Goal: Information Seeking & Learning: Learn about a topic

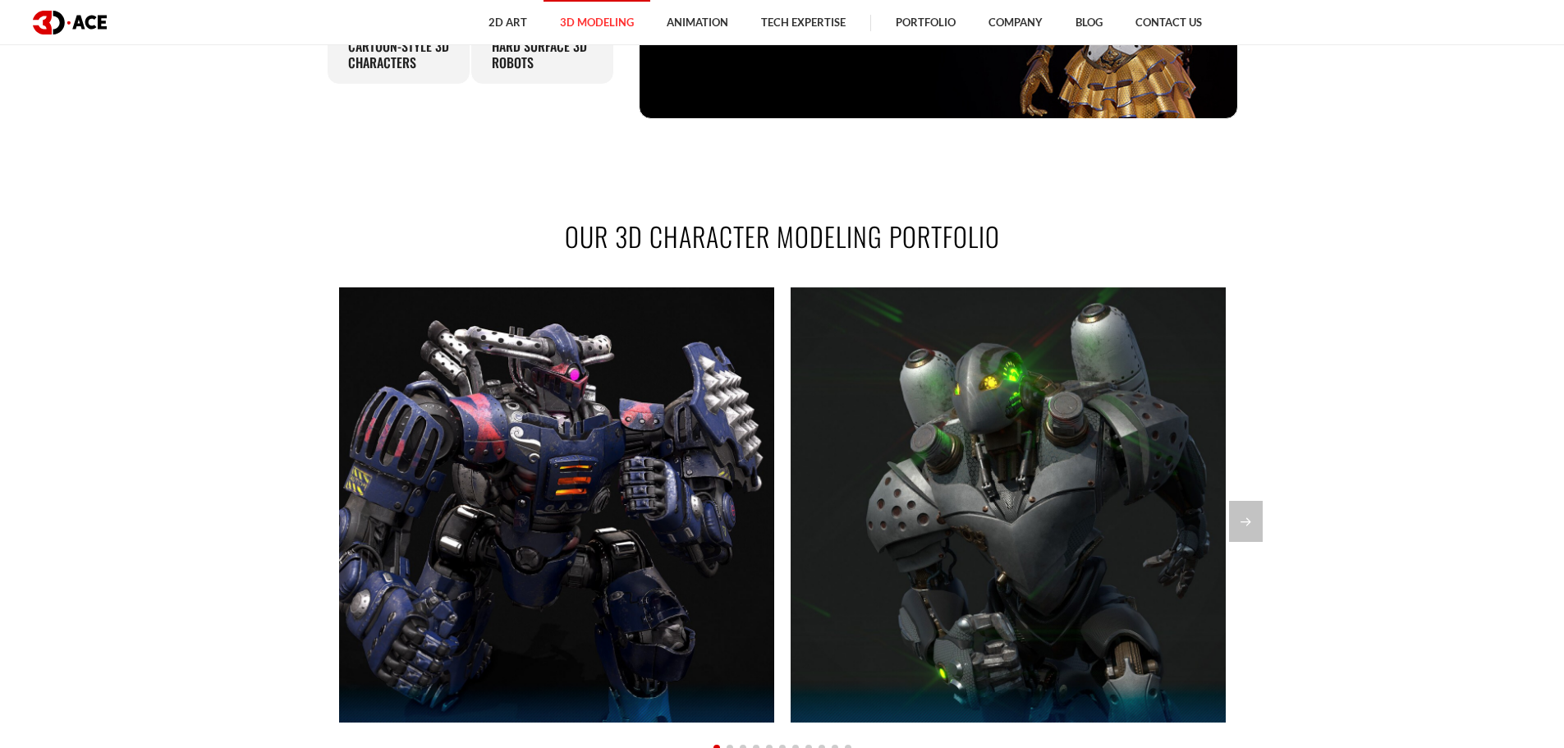
scroll to position [1232, 0]
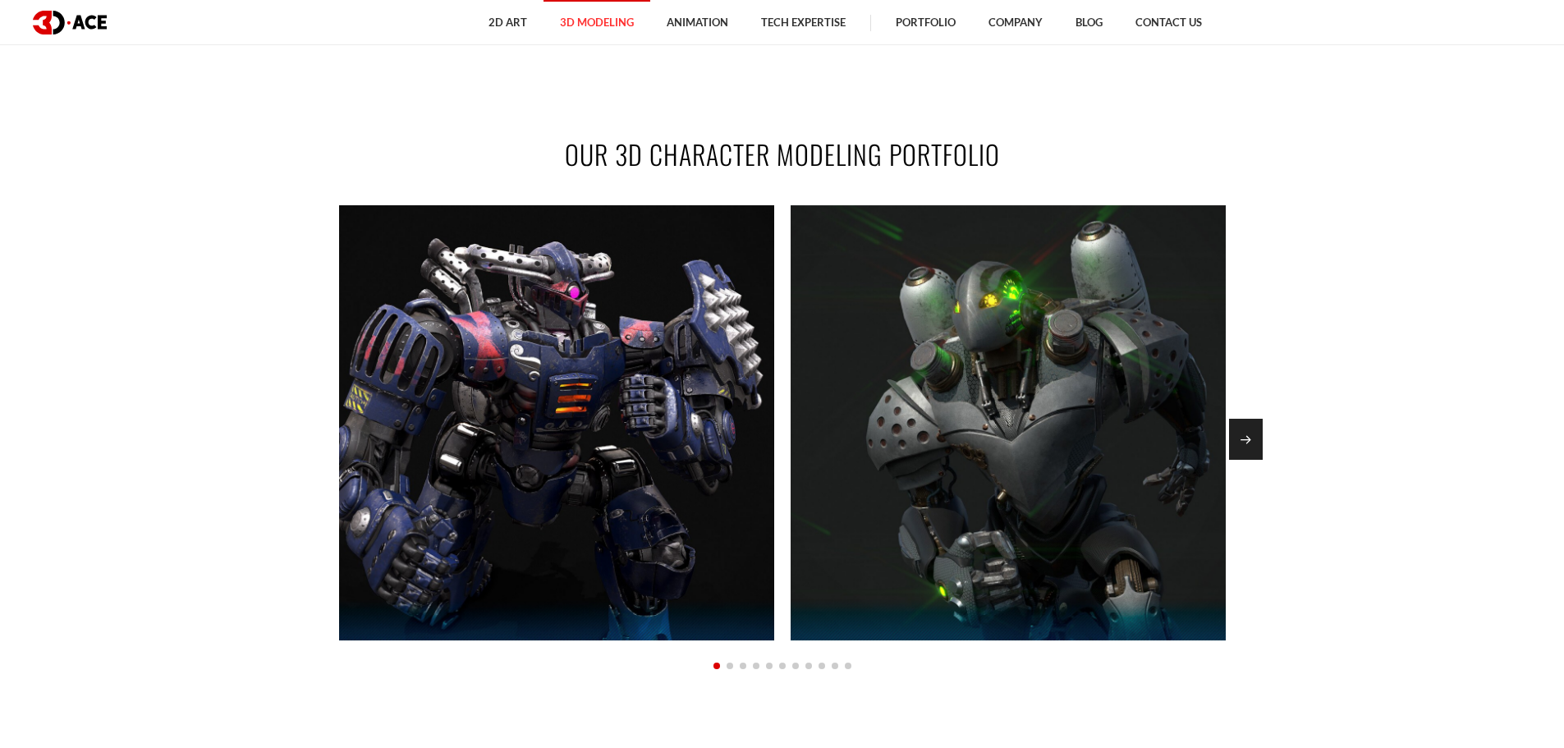
click at [1243, 441] on div "Next slide" at bounding box center [1246, 439] width 34 height 41
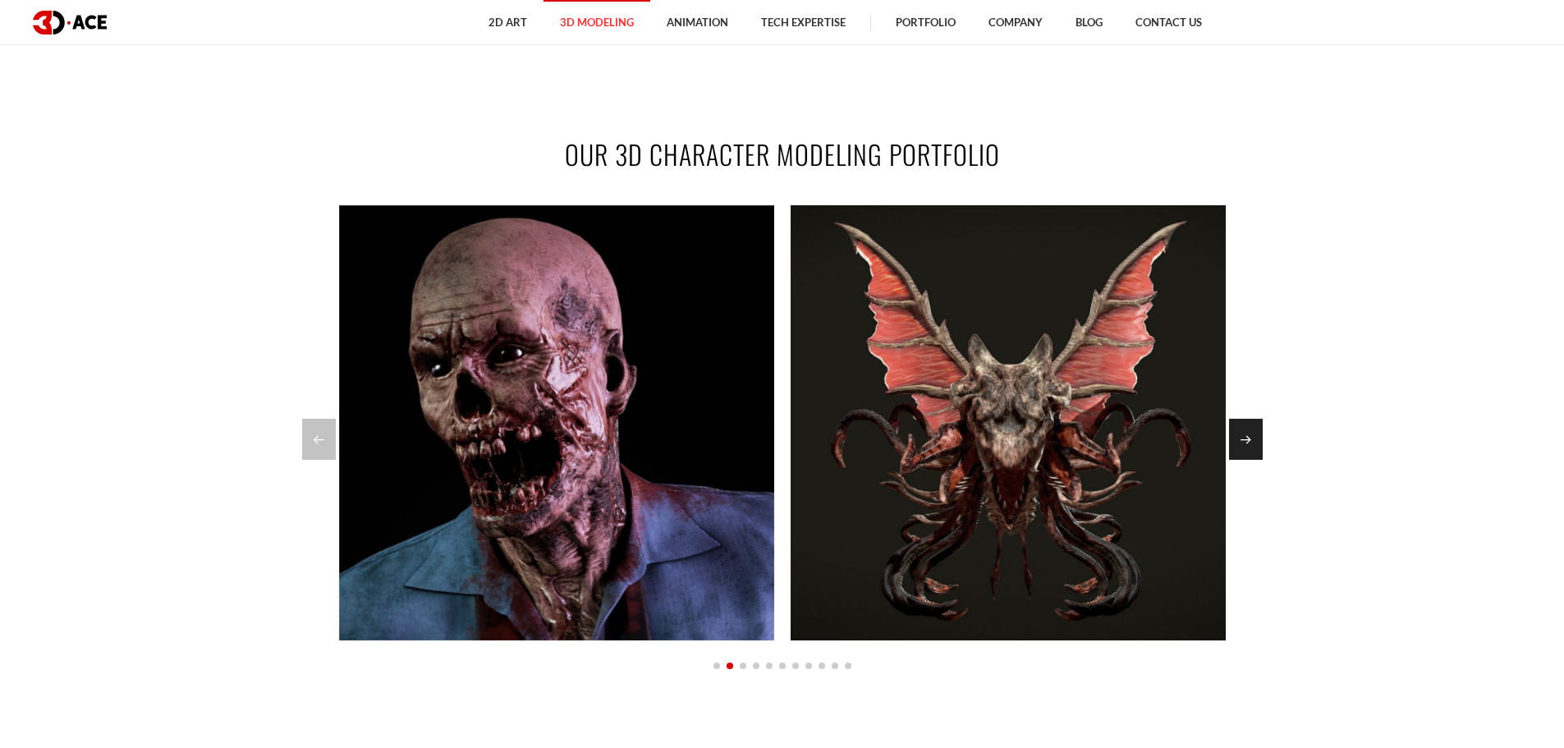
click at [1243, 441] on div "Next slide" at bounding box center [1246, 439] width 34 height 41
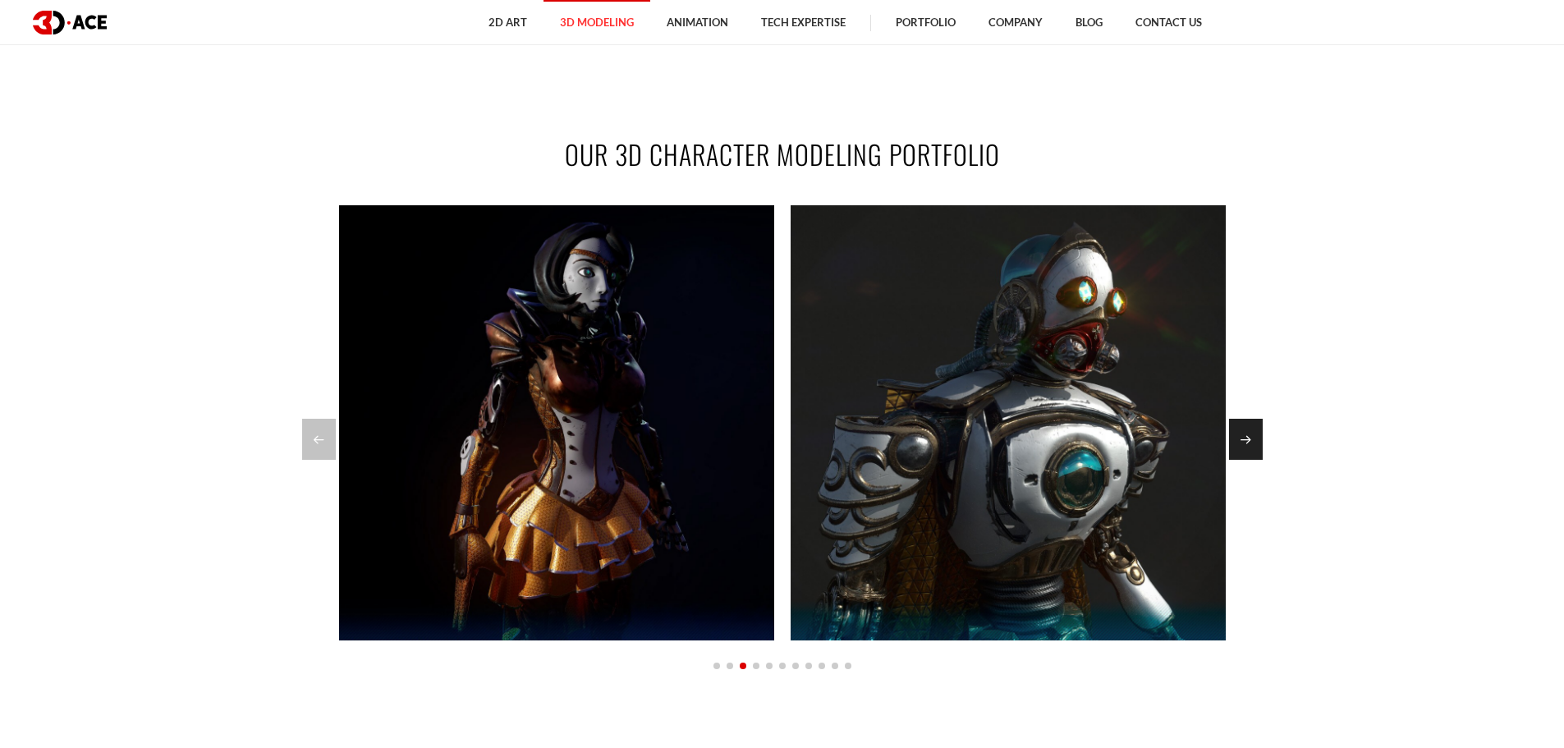
click at [1243, 441] on div "Next slide" at bounding box center [1246, 439] width 34 height 41
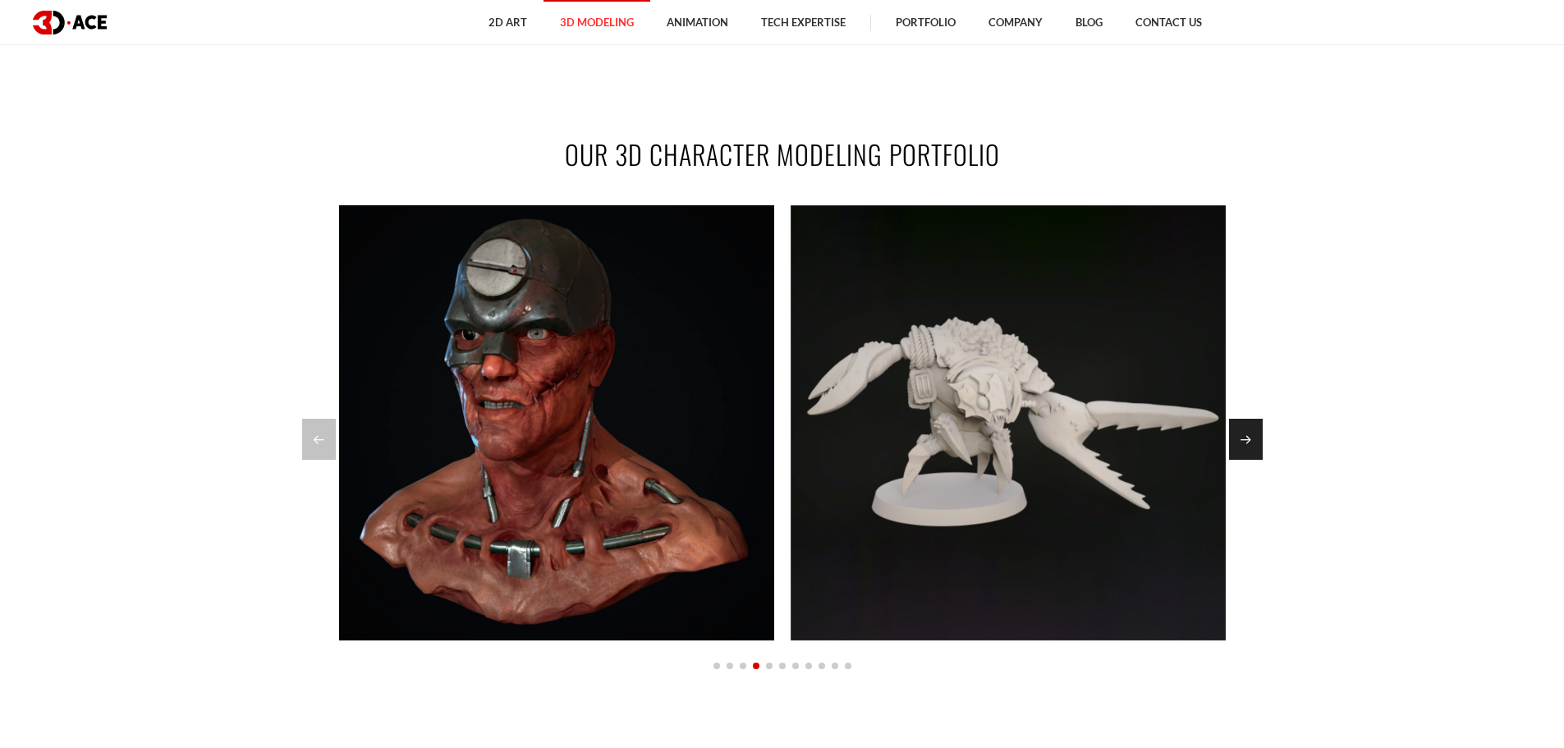
click at [1245, 446] on div "Next slide" at bounding box center [1246, 439] width 34 height 41
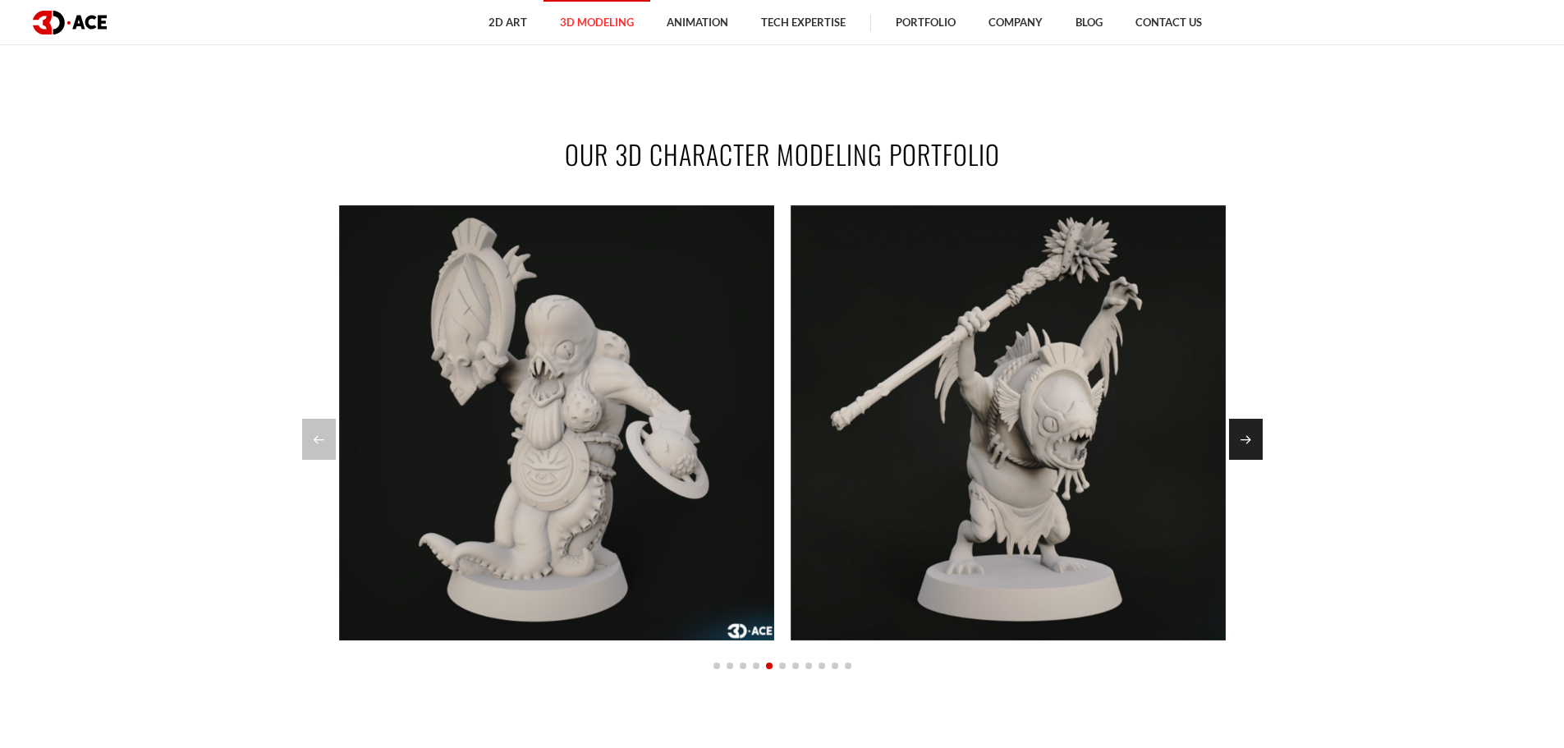
click at [1245, 446] on div "Next slide" at bounding box center [1246, 439] width 34 height 41
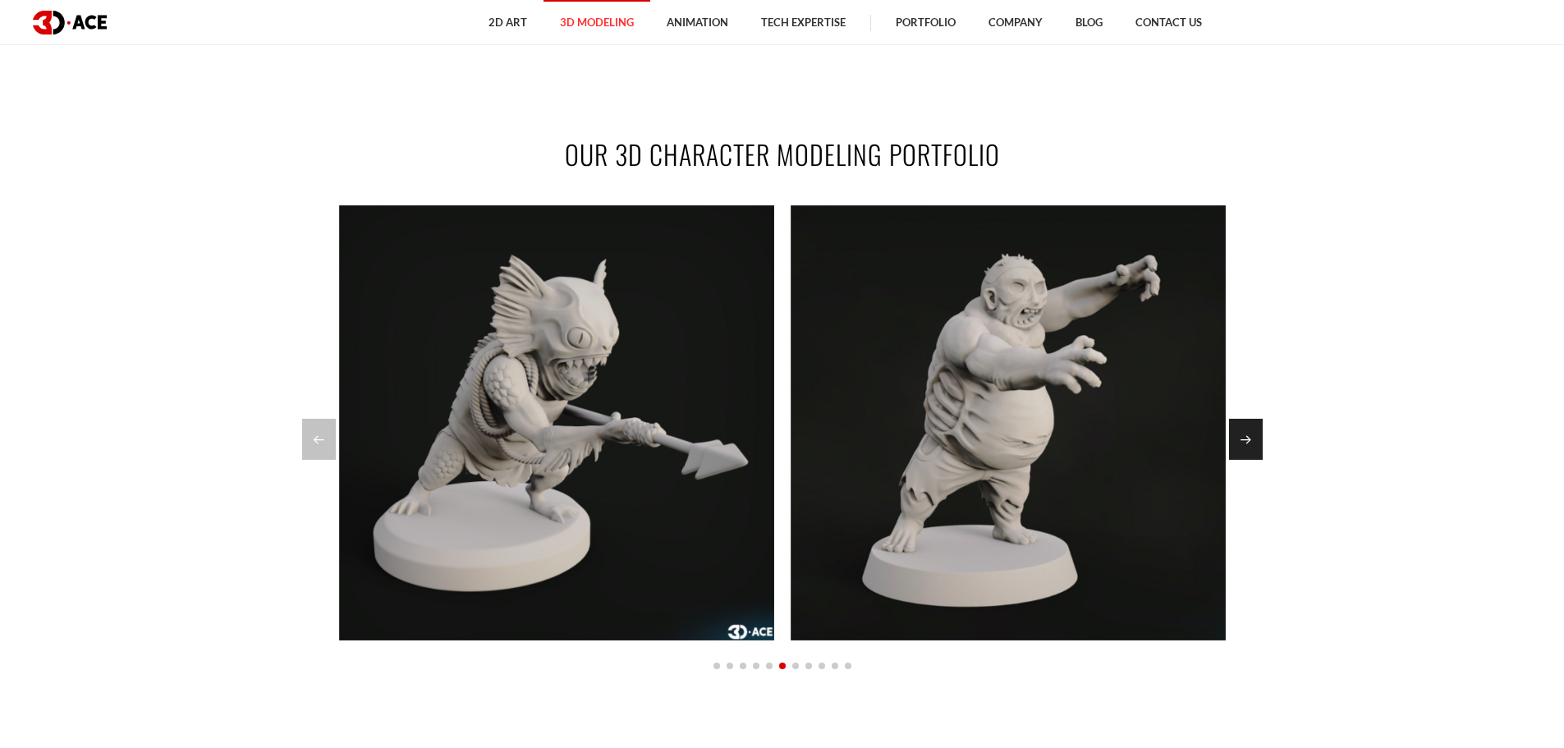
click at [1245, 446] on div "Next slide" at bounding box center [1246, 439] width 34 height 41
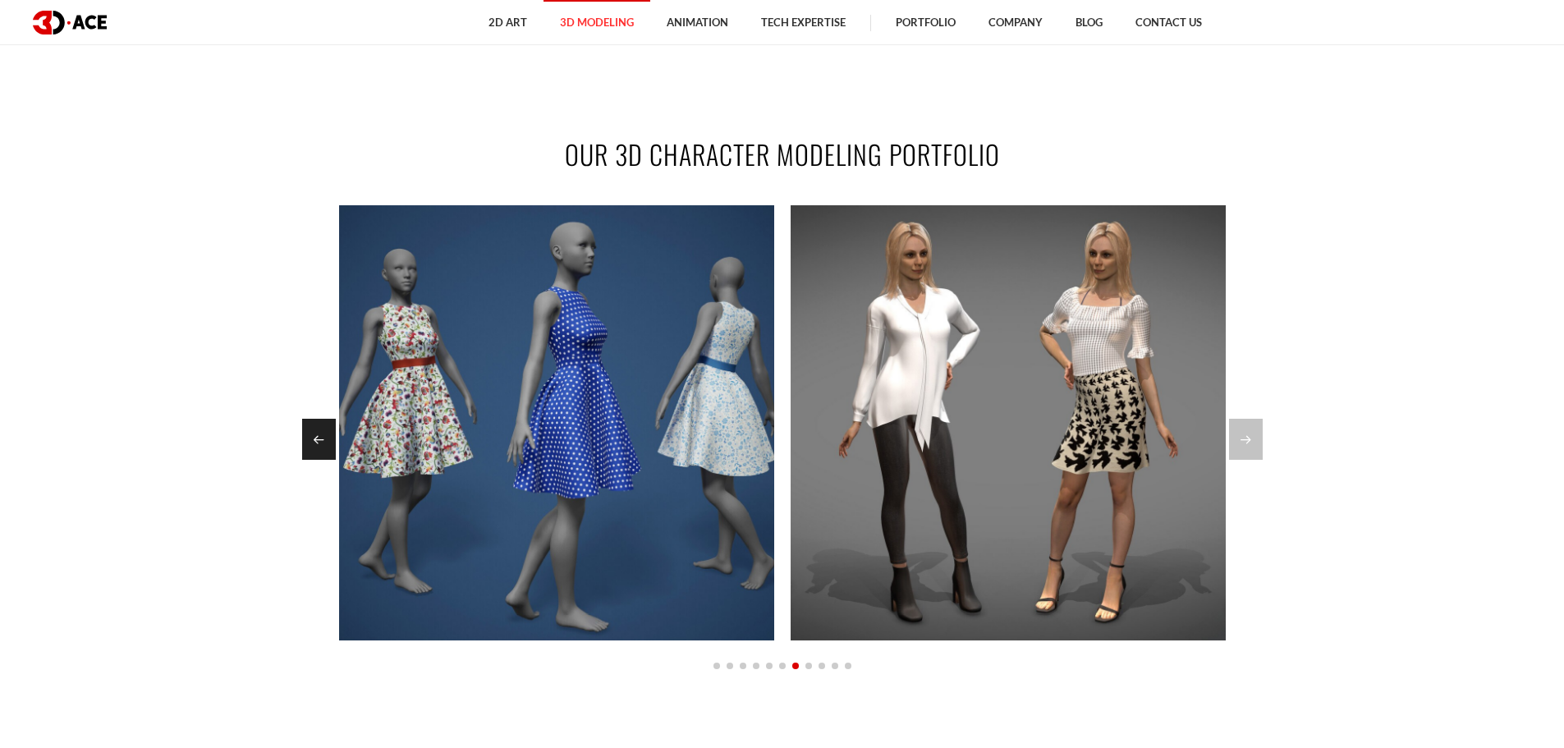
click at [315, 435] on div "Previous slide" at bounding box center [319, 439] width 34 height 41
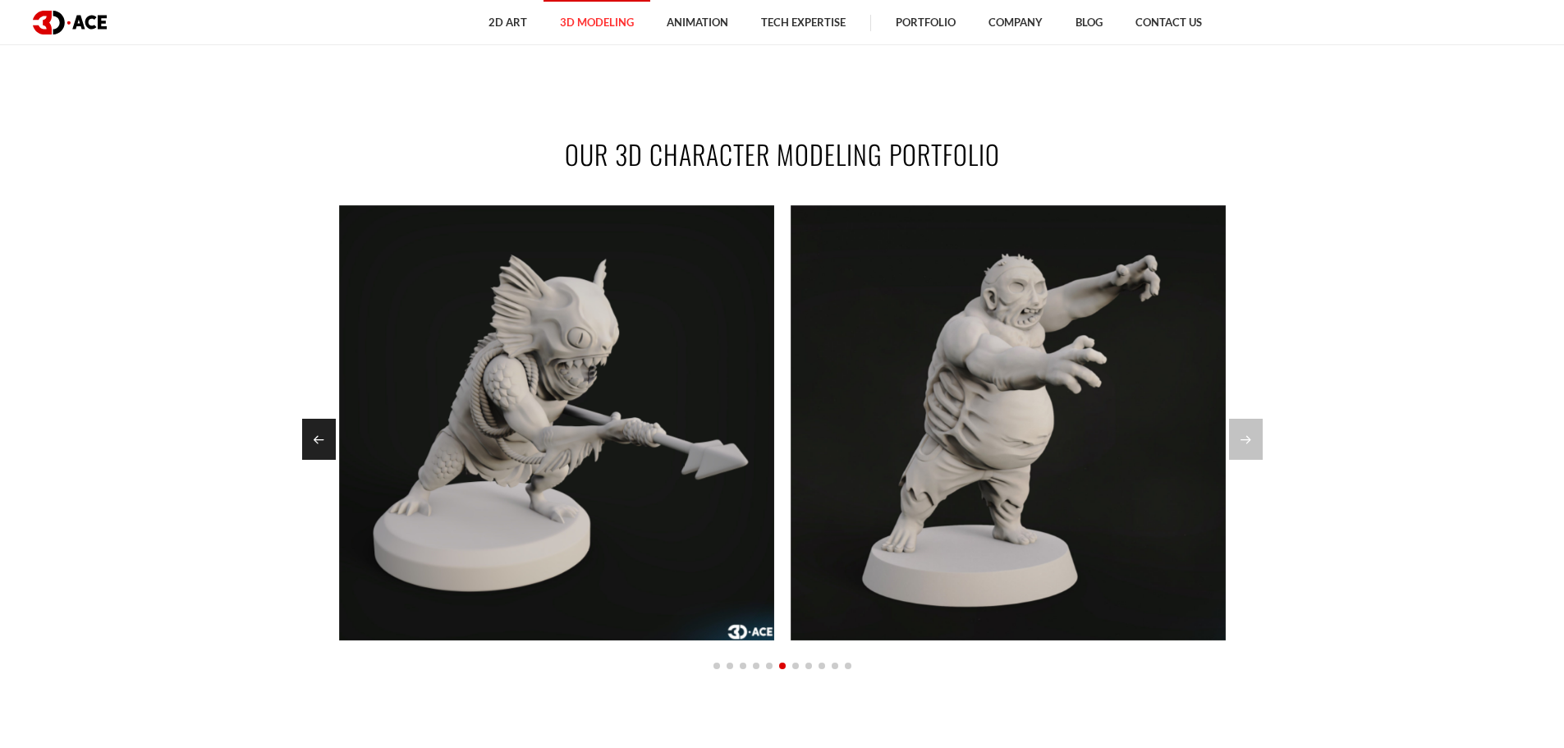
click at [315, 435] on div "Previous slide" at bounding box center [319, 439] width 34 height 41
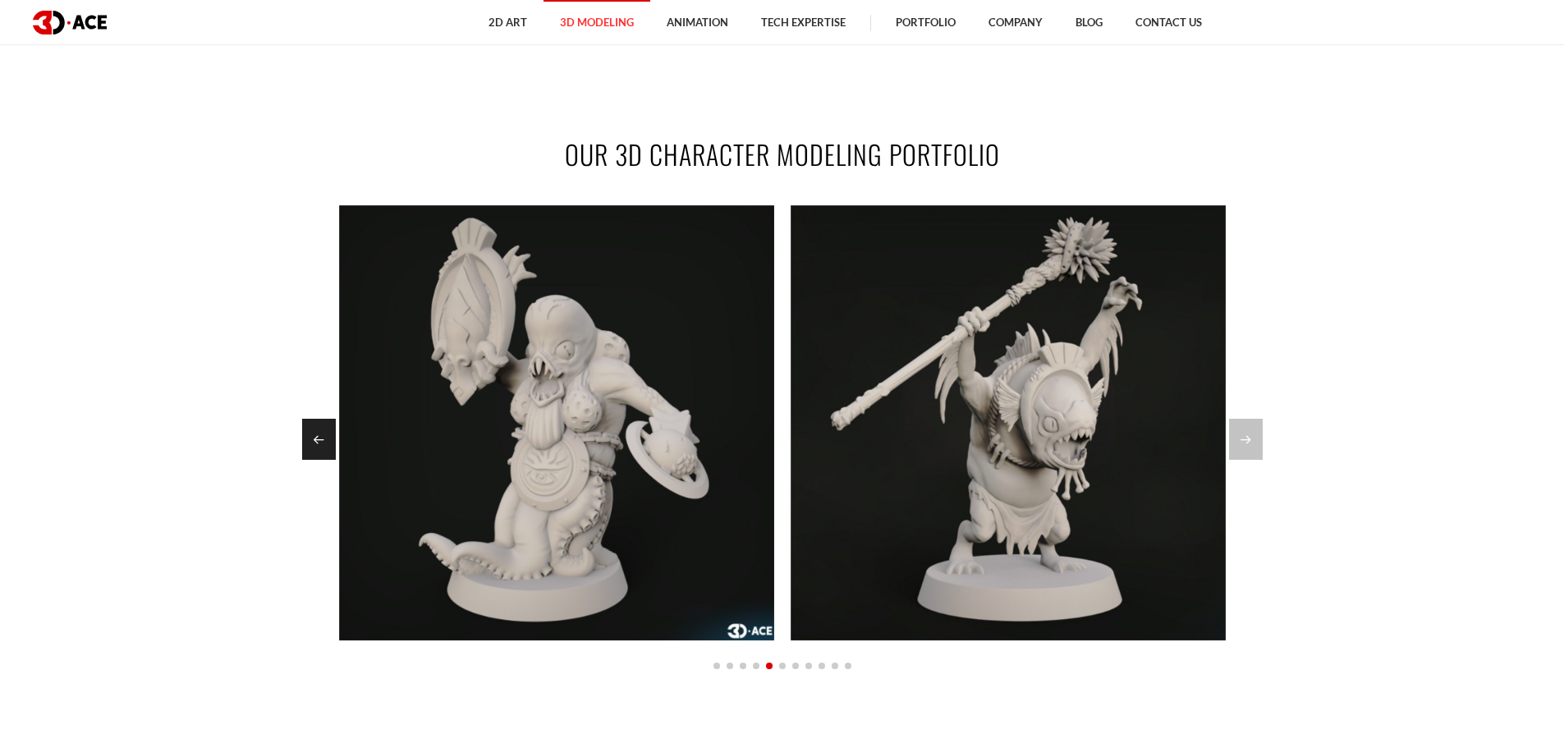
click at [315, 435] on div "Previous slide" at bounding box center [319, 439] width 34 height 41
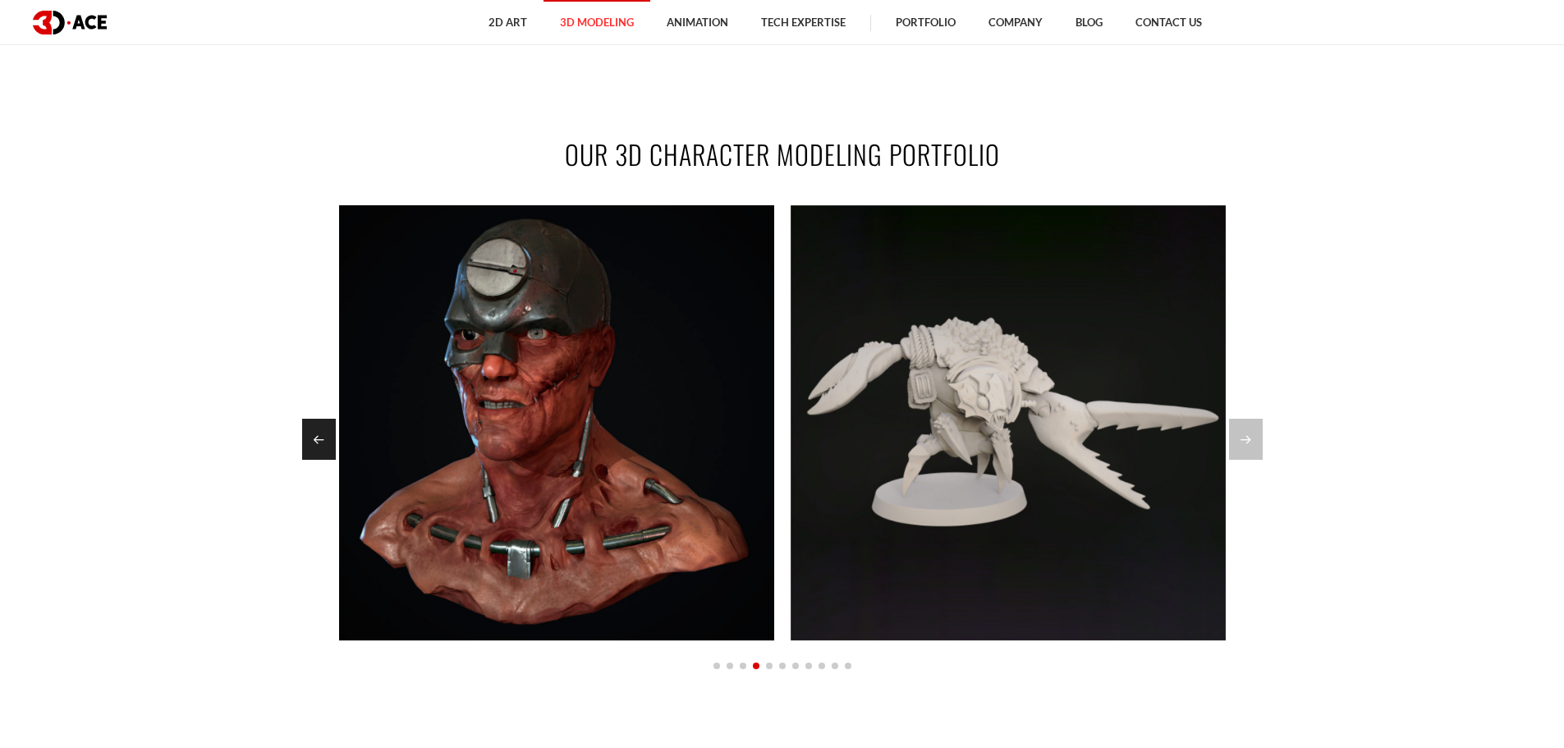
click at [324, 452] on div "Previous slide" at bounding box center [319, 439] width 34 height 41
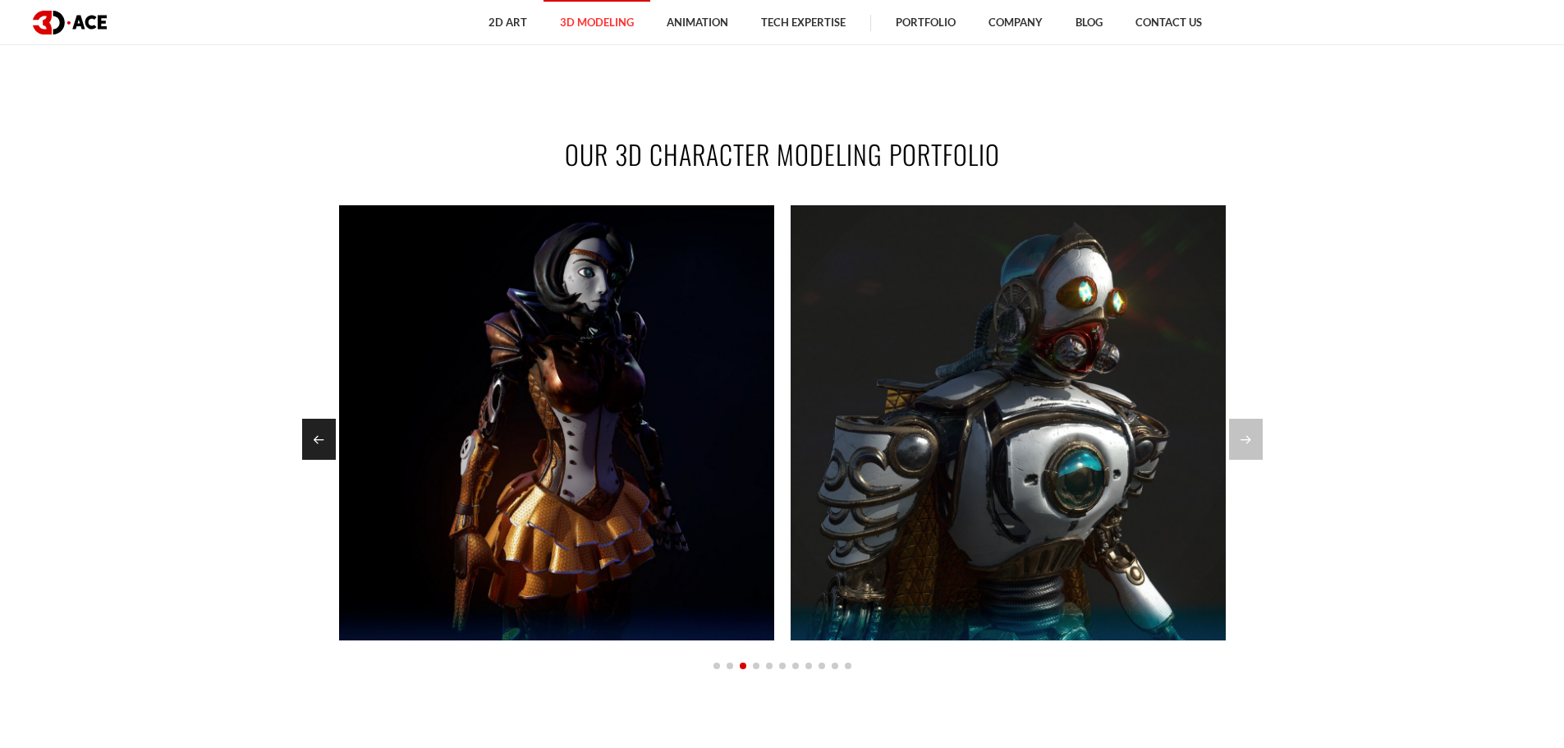
click at [324, 452] on div "Previous slide" at bounding box center [319, 439] width 34 height 41
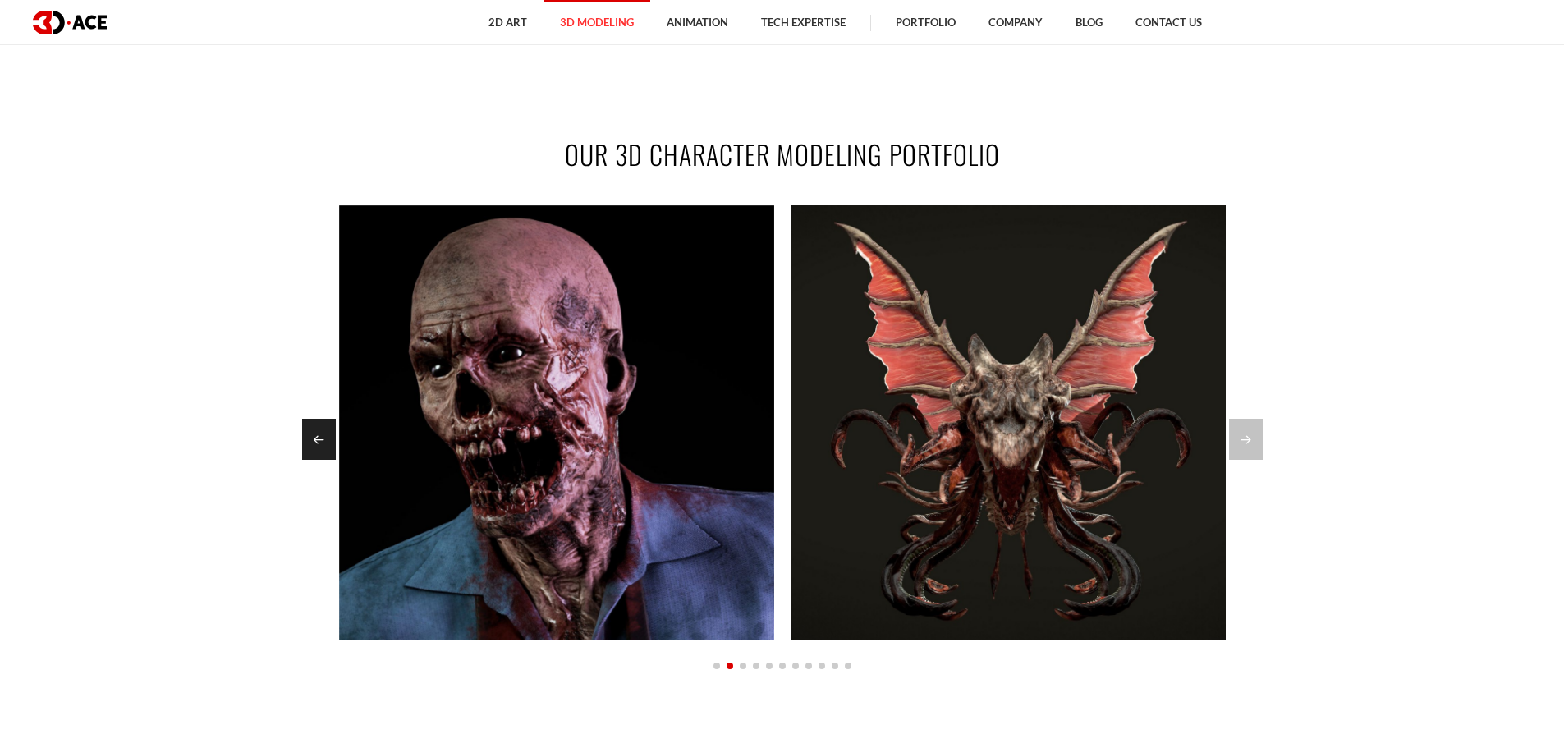
click at [324, 452] on div "Previous slide" at bounding box center [319, 439] width 34 height 41
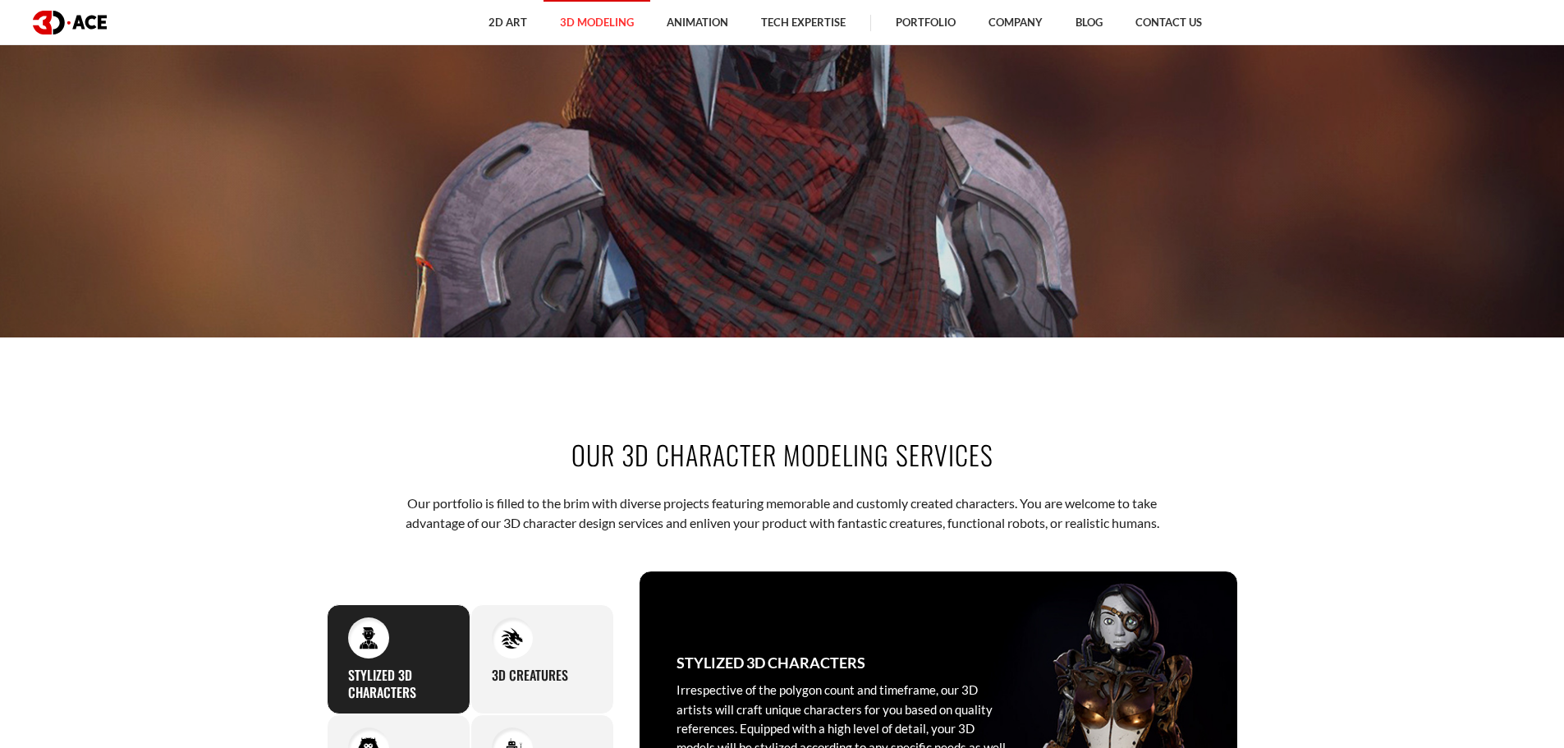
scroll to position [328, 0]
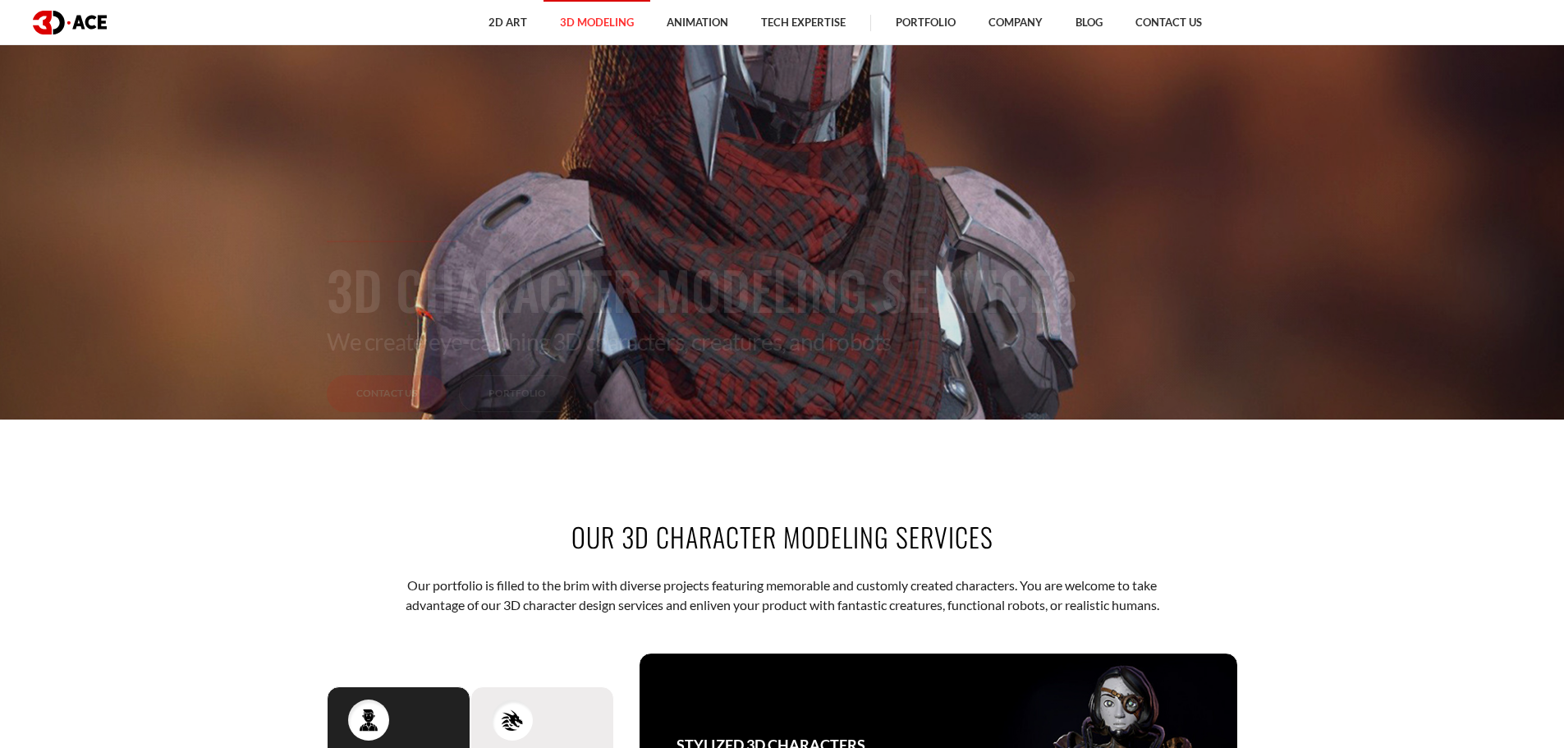
click at [537, 704] on div "3D Creatures In our approach to designing creatures for your project, we procee…" at bounding box center [543, 742] width 144 height 110
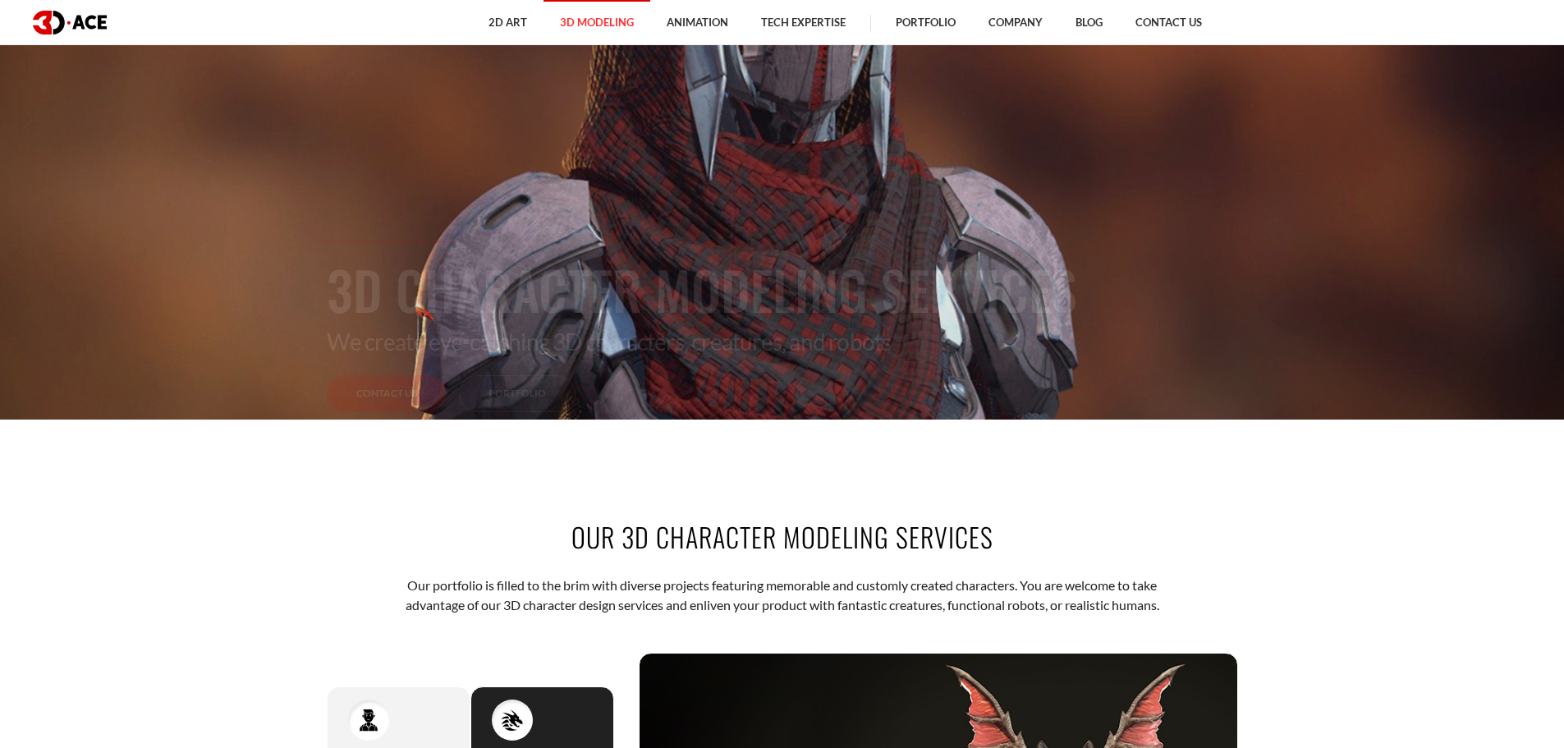
scroll to position [575, 0]
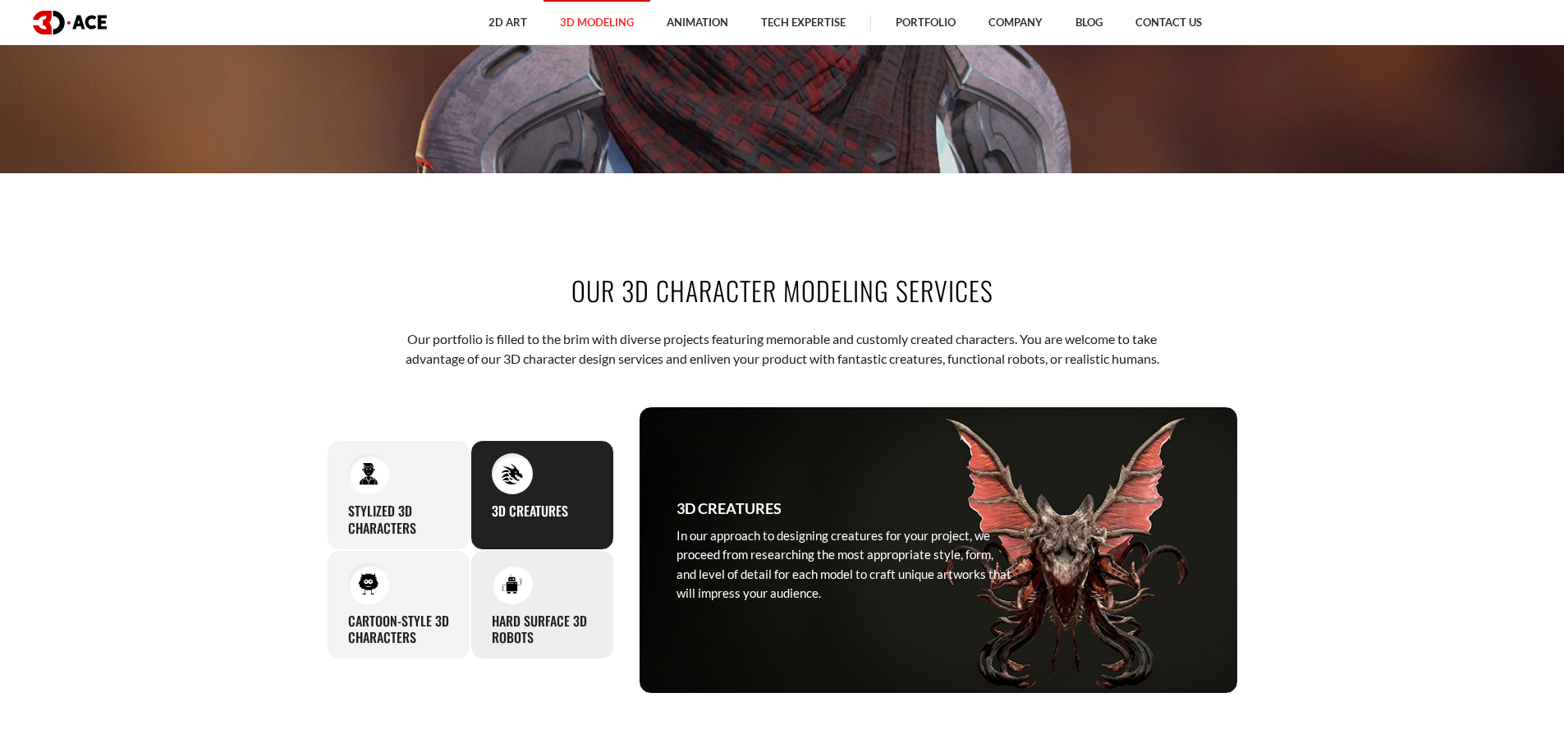
click at [529, 587] on div at bounding box center [512, 583] width 41 height 41
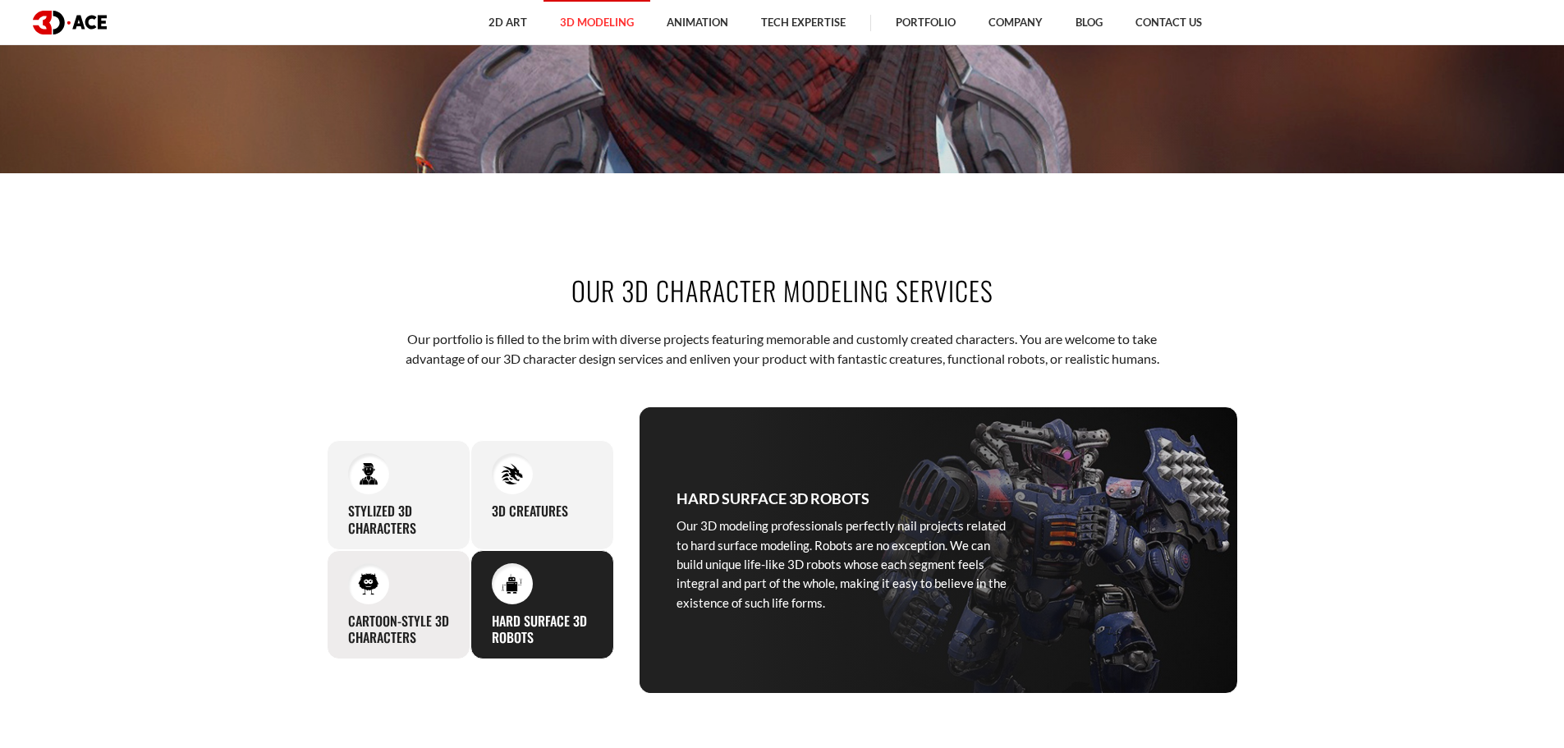
click at [422, 606] on div "Cartoon-Style 3D Characters Artists at our studio will skillfully create 3D car…" at bounding box center [399, 605] width 144 height 110
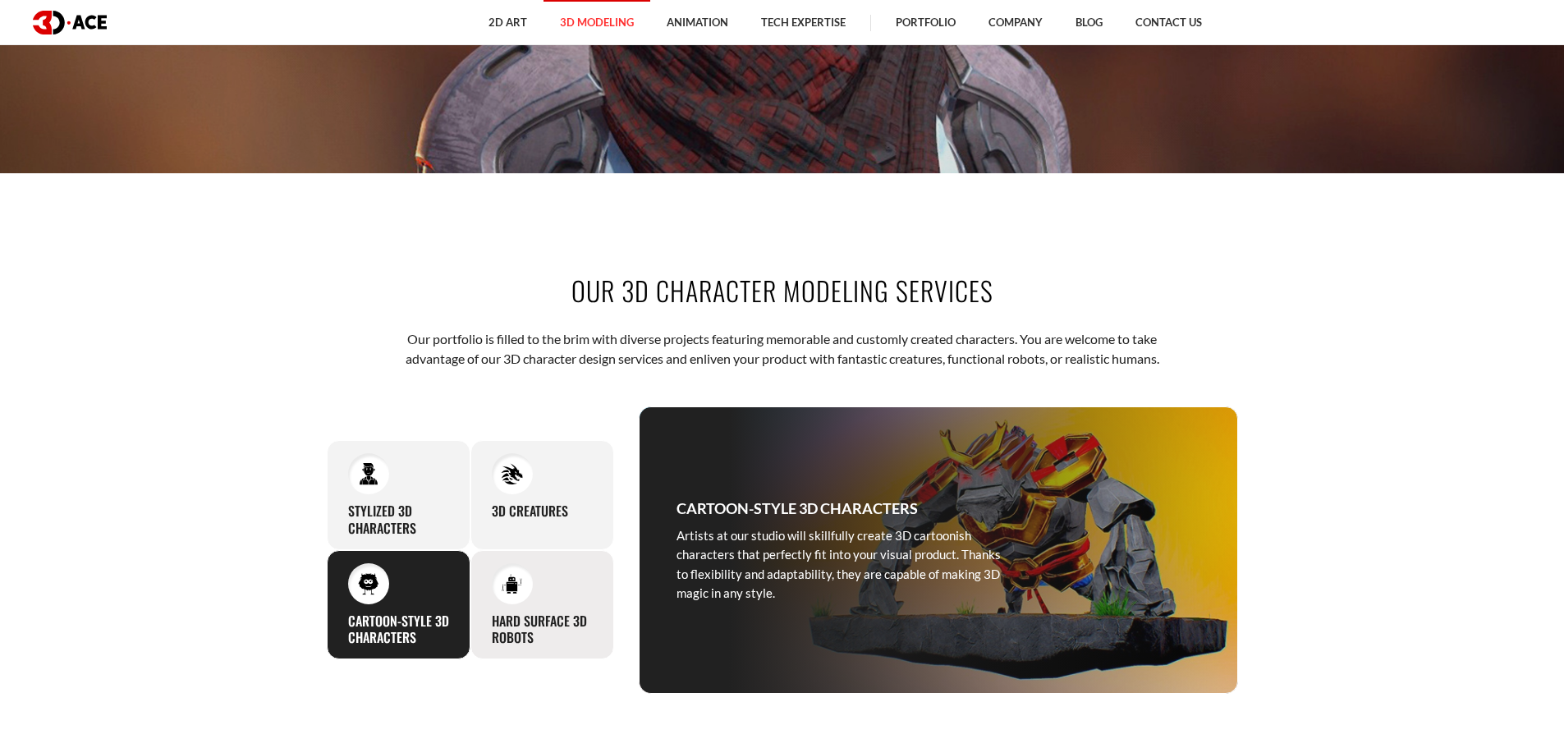
click at [517, 605] on div "Hard Surface 3D Robots Our 3D modeling professionals perfectly nail projects re…" at bounding box center [543, 605] width 144 height 110
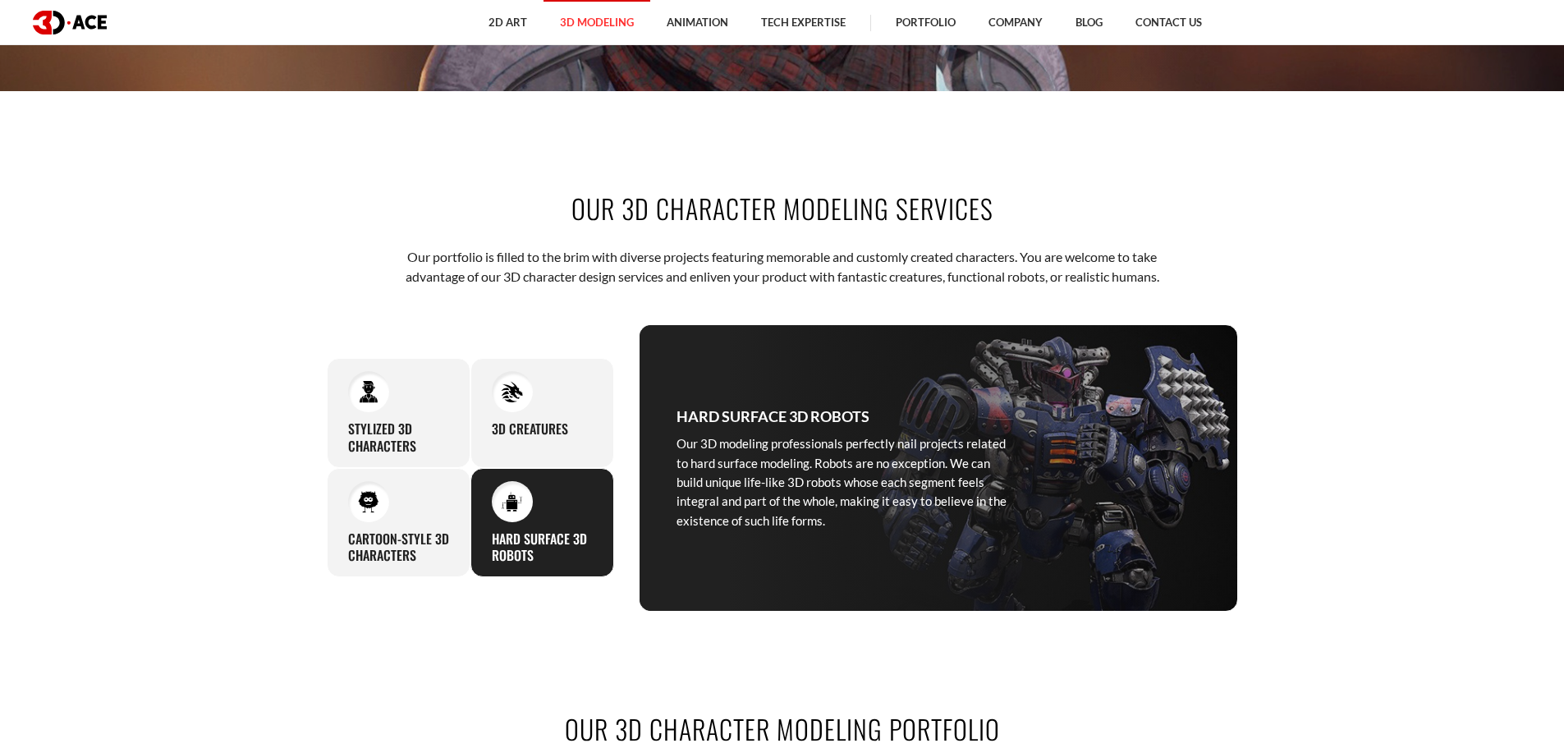
scroll to position [903, 0]
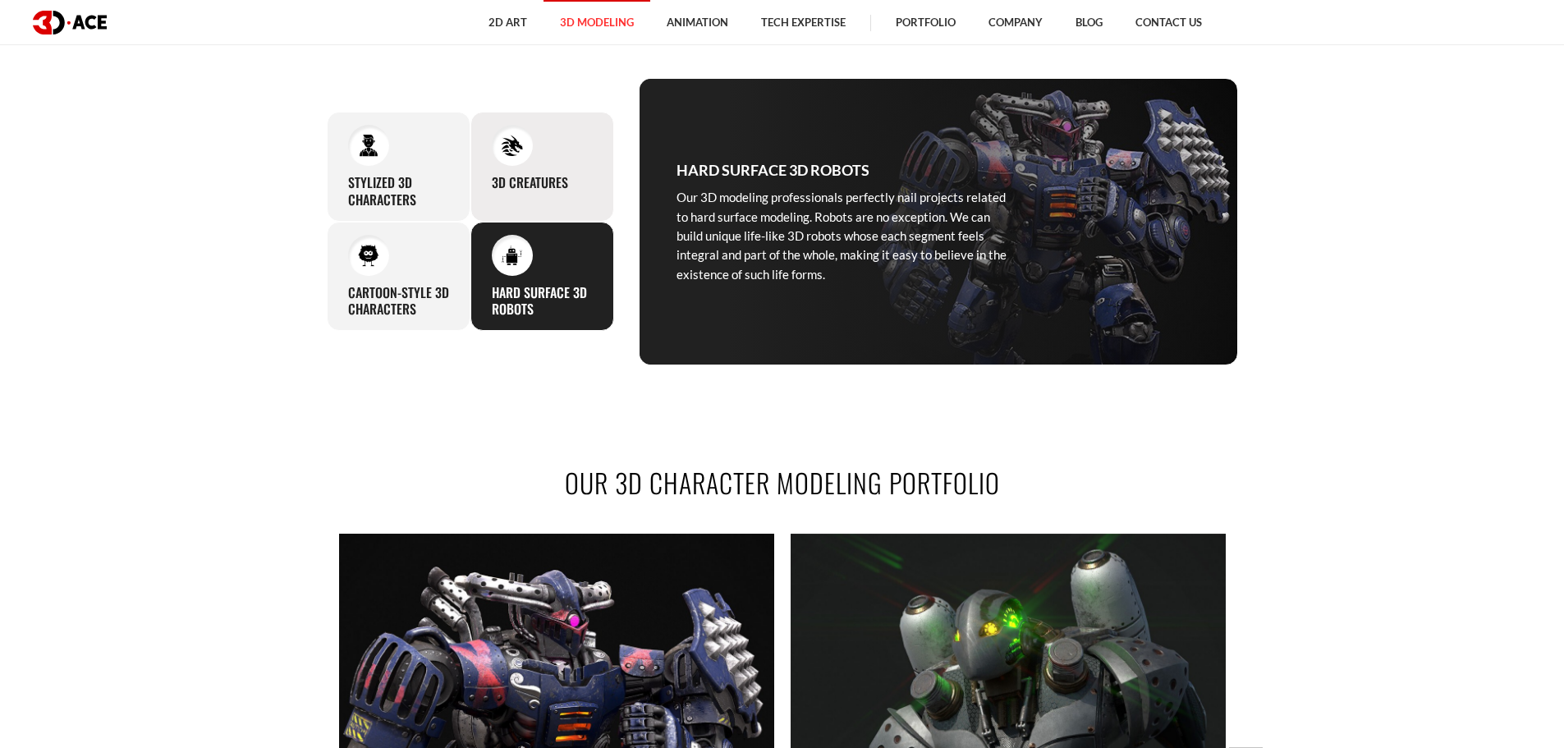
click at [499, 152] on div at bounding box center [512, 145] width 41 height 41
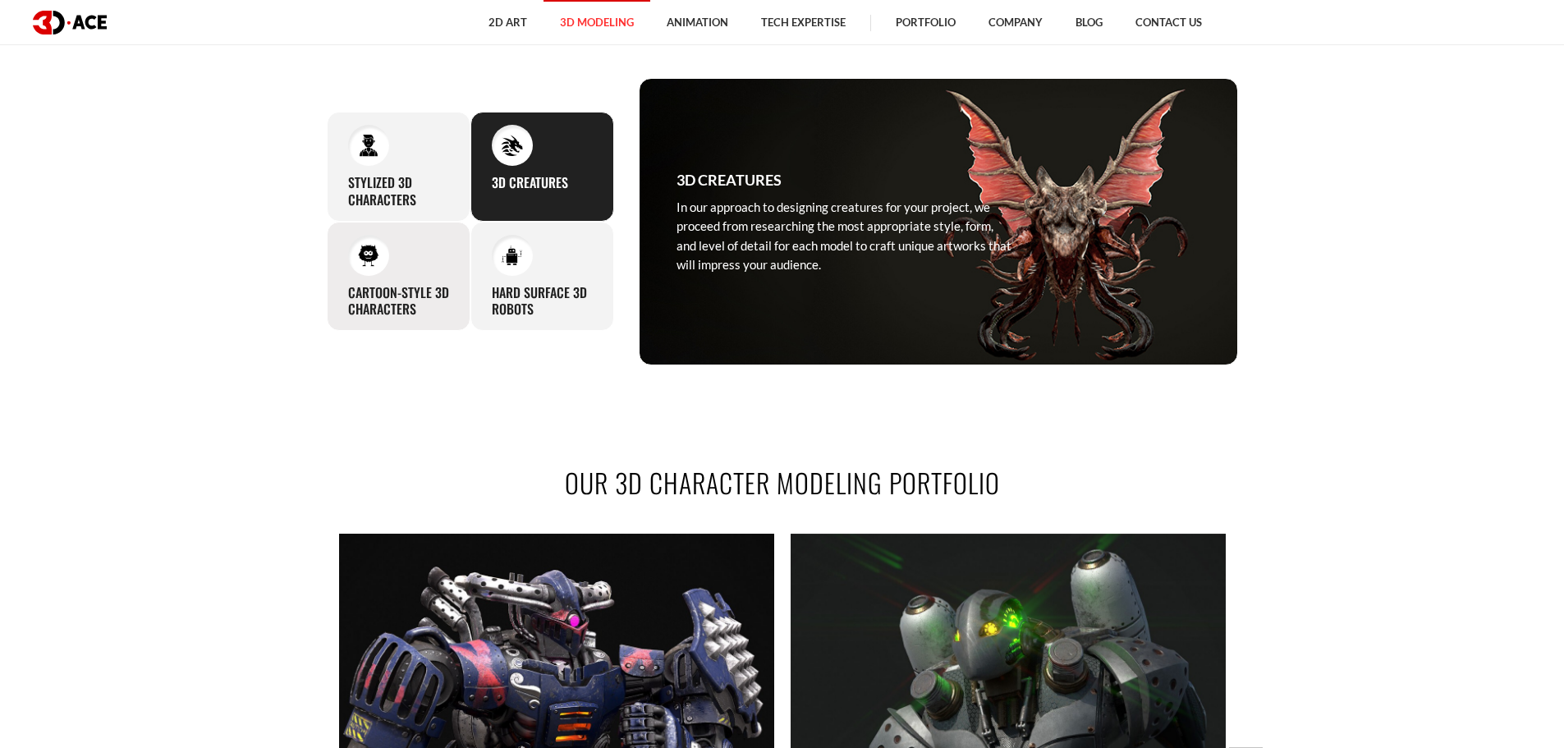
click at [407, 270] on div "Cartoon-Style 3D Characters Artists at our studio will skillfully create 3D car…" at bounding box center [399, 277] width 144 height 110
